Goal: Task Accomplishment & Management: Use online tool/utility

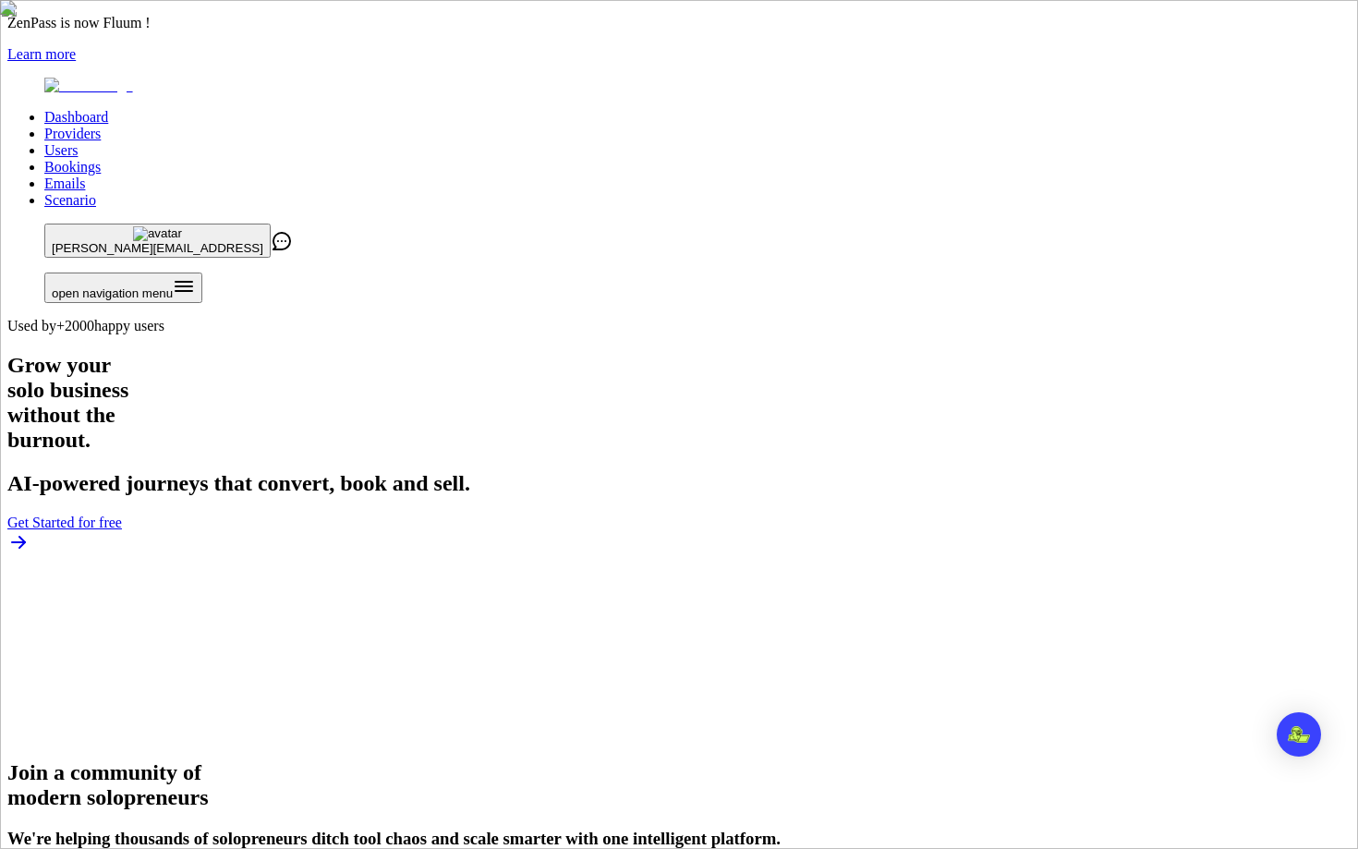
click at [78, 142] on link "Users" at bounding box center [60, 150] width 33 height 16
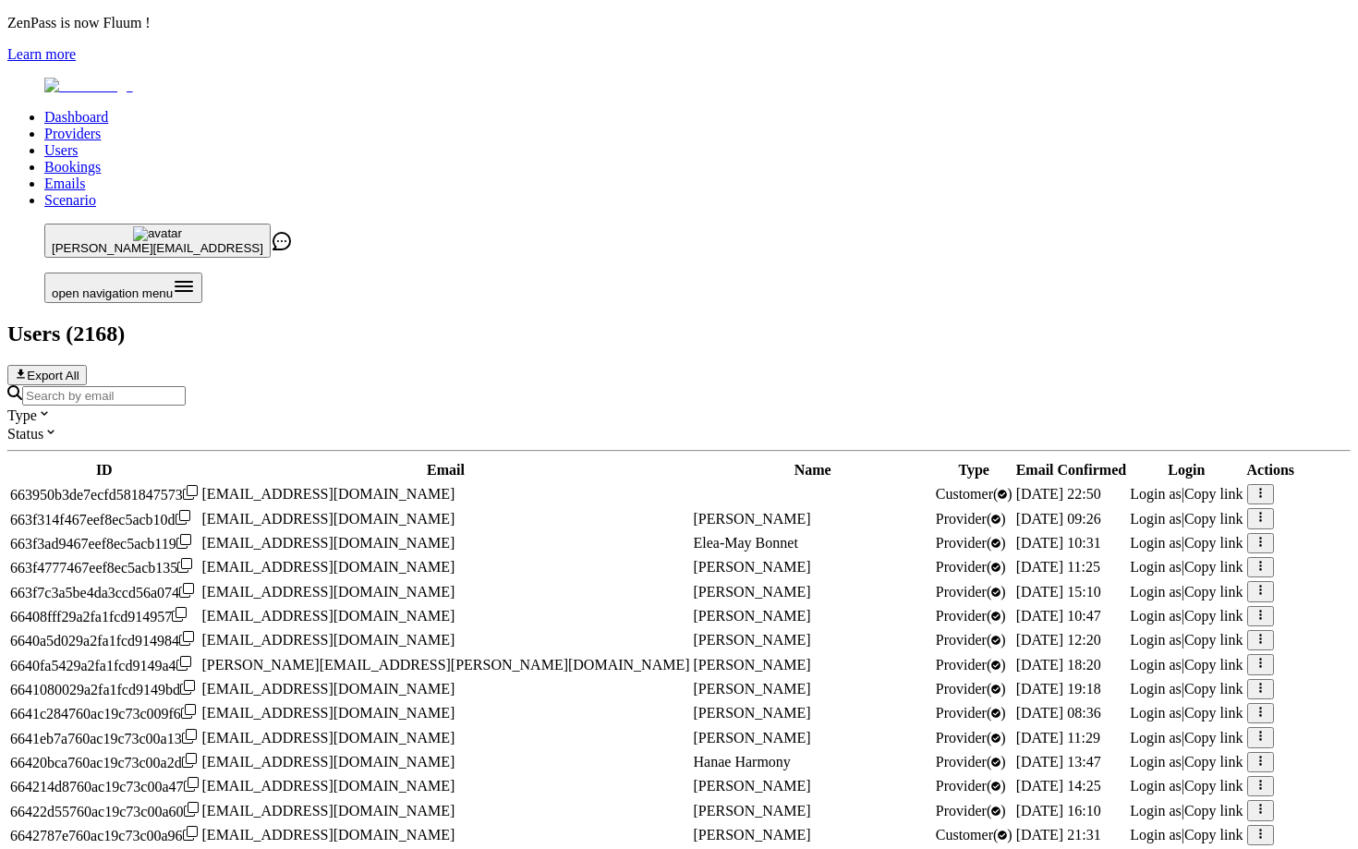
click at [186, 386] on input "Search by email" at bounding box center [103, 395] width 163 height 19
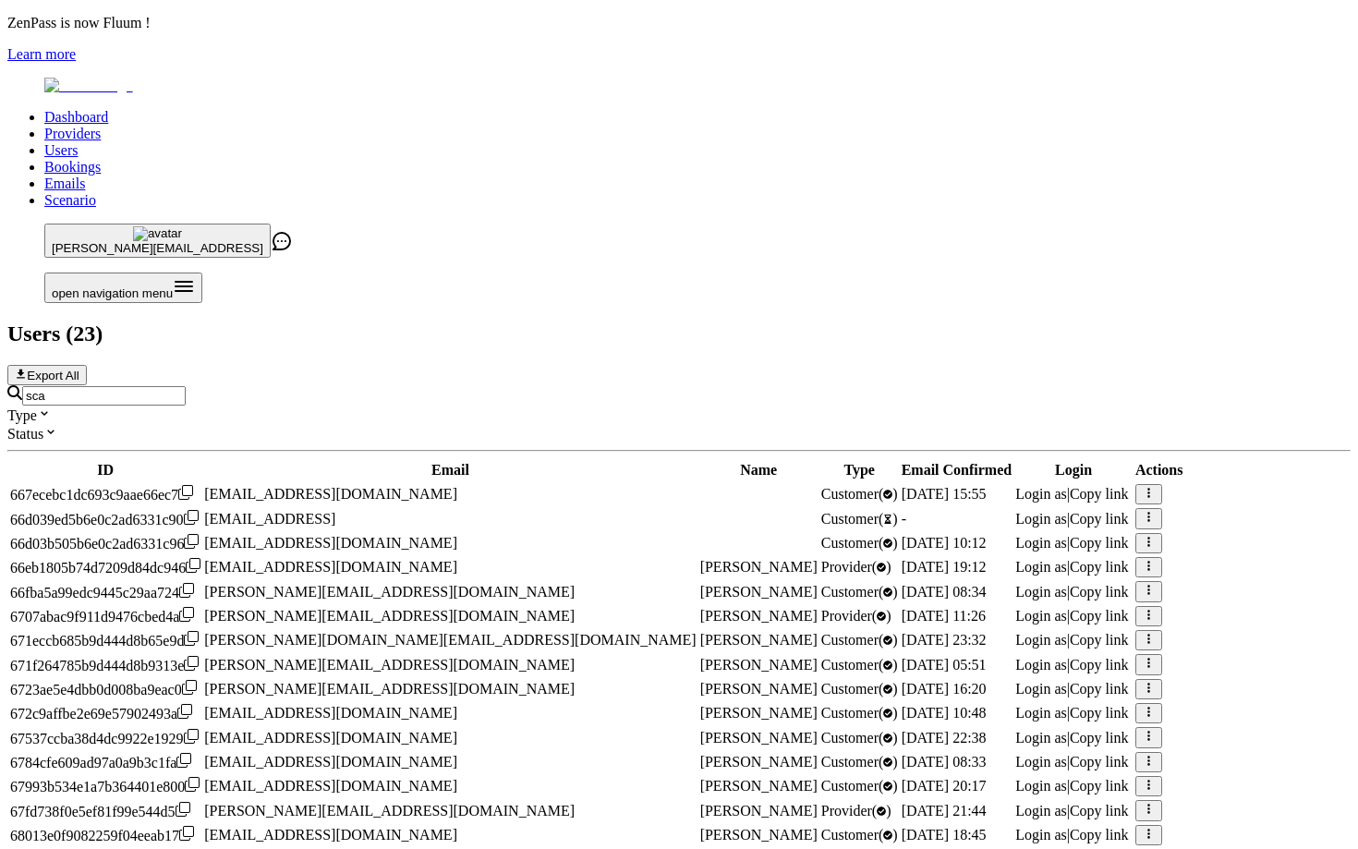
scroll to position [660, 0]
type input "sca"
